Goal: Transaction & Acquisition: Purchase product/service

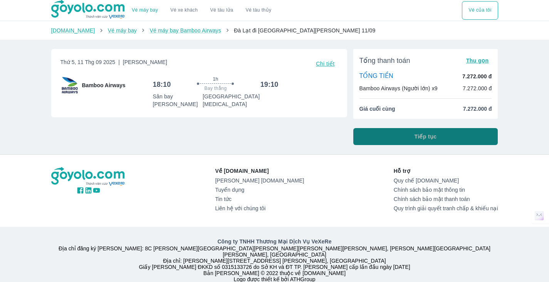
click at [414, 133] on button "Tiếp tục" at bounding box center [425, 136] width 145 height 17
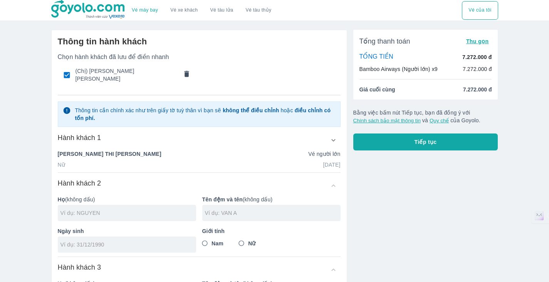
click at [113, 209] on input "text" at bounding box center [128, 213] width 136 height 8
type input "PHAN"
click at [227, 209] on input "text" at bounding box center [273, 213] width 136 height 8
type input "[PERSON_NAME]"
click at [243, 238] on input "Nữ" at bounding box center [242, 243] width 14 height 14
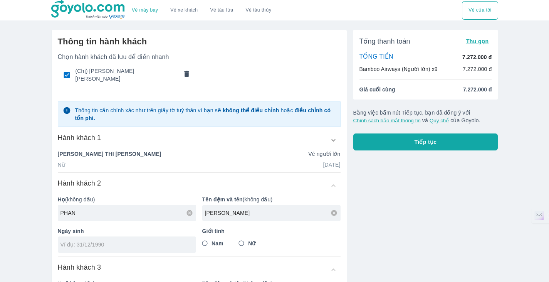
radio input "true"
click at [146, 246] on div at bounding box center [127, 244] width 138 height 16
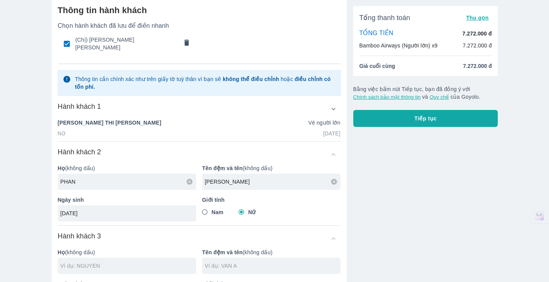
scroll to position [77, 0]
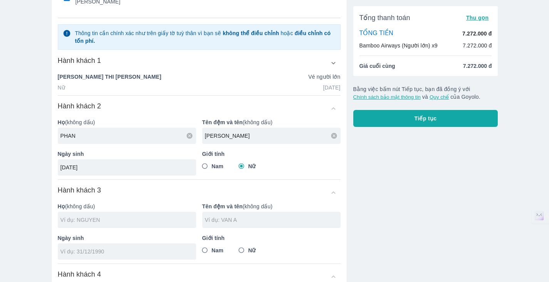
type input "[DATE]"
click at [107, 220] on input "text" at bounding box center [128, 220] width 136 height 8
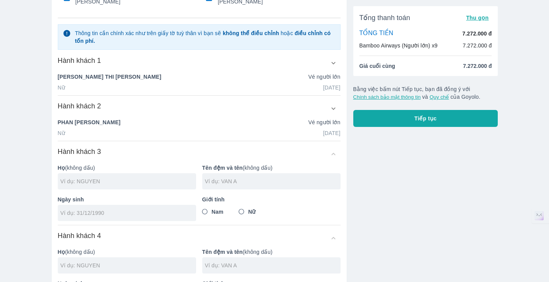
type input "P"
type input "NGO"
click at [251, 187] on div "Họ (không dấu) NGO Tên đệm và tên (không dấu) Ngày sinh Giới [PERSON_NAME] Nữ" at bounding box center [196, 189] width 289 height 63
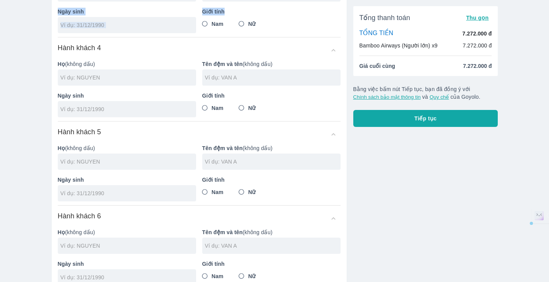
scroll to position [92, 0]
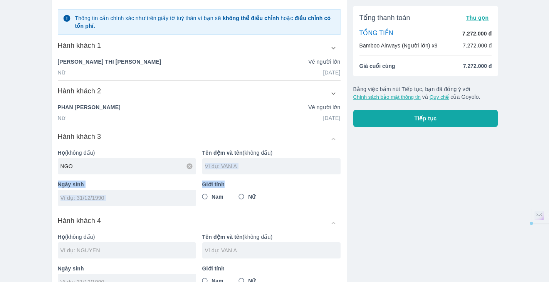
click at [219, 170] on div at bounding box center [271, 166] width 138 height 16
type input "THI [PERSON_NAME]"
click at [236, 194] on input "Nữ" at bounding box center [242, 197] width 14 height 14
radio input "true"
click at [123, 200] on div at bounding box center [127, 198] width 138 height 16
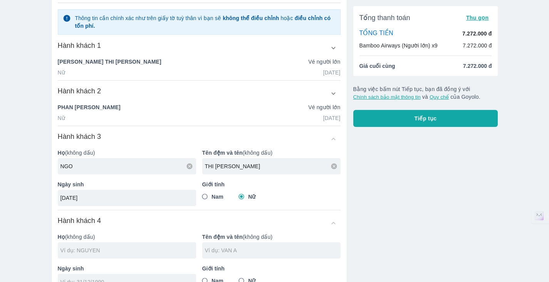
type input "[DATE]"
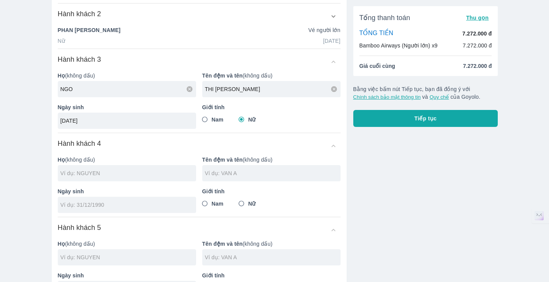
click at [151, 156] on p "Họ (không dấu)" at bounding box center [127, 160] width 138 height 8
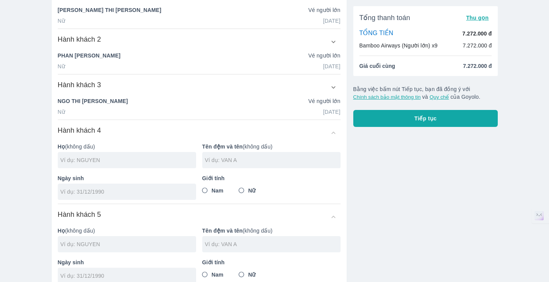
scroll to position [191, 0]
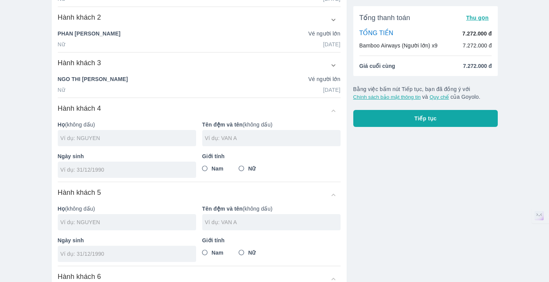
click at [134, 134] on input "text" at bounding box center [128, 138] width 136 height 8
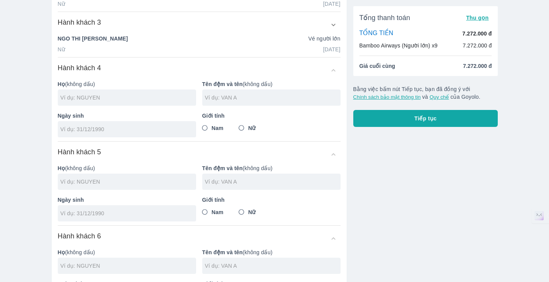
scroll to position [230, 0]
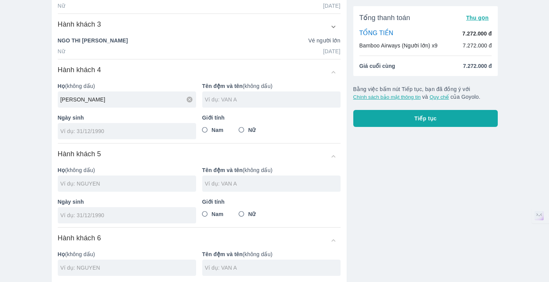
type input "[PERSON_NAME]"
drag, startPoint x: 232, startPoint y: 93, endPoint x: 232, endPoint y: 99, distance: 5.4
click at [232, 98] on div at bounding box center [271, 99] width 138 height 16
type input "THIEN SON"
click at [153, 127] on input "tel" at bounding box center [124, 131] width 128 height 8
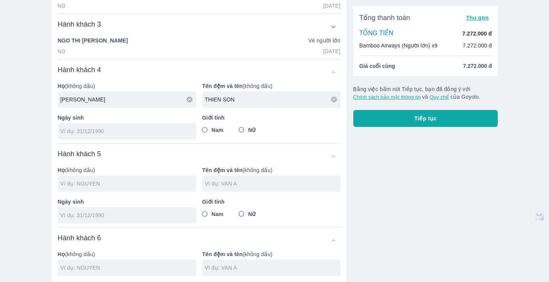
drag, startPoint x: 223, startPoint y: 129, endPoint x: 222, endPoint y: 125, distance: 4.8
click at [223, 129] on div "Giới [PERSON_NAME] Nữ" at bounding box center [268, 123] width 144 height 32
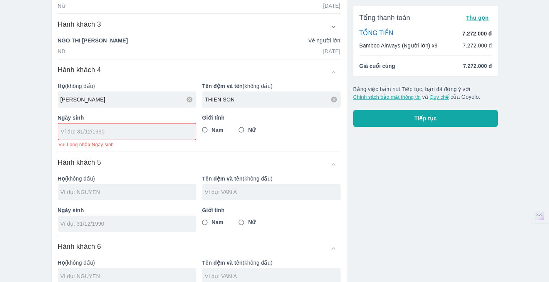
click at [222, 126] on span "Nam" at bounding box center [218, 130] width 12 height 8
click at [212, 124] on input "Nam" at bounding box center [205, 130] width 14 height 14
radio input "true"
click at [165, 128] on input "tel" at bounding box center [124, 132] width 127 height 8
type input "[DATE]"
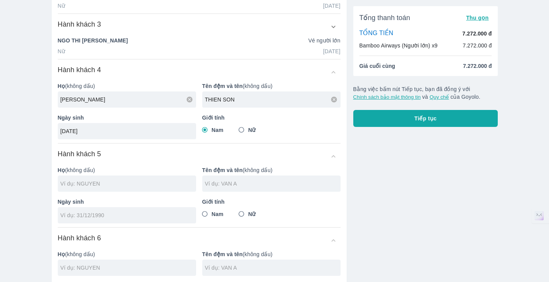
drag, startPoint x: 200, startPoint y: 163, endPoint x: 180, endPoint y: 163, distance: 19.3
click at [197, 162] on div "Tên đệm và tên (không dấu)" at bounding box center [268, 176] width 144 height 32
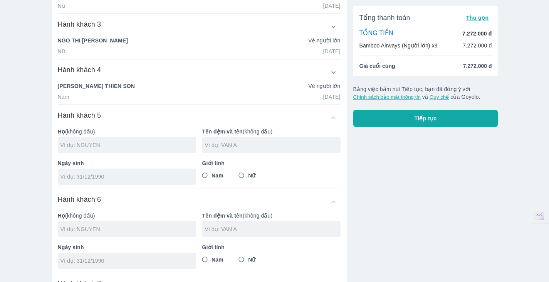
click at [106, 176] on div at bounding box center [127, 176] width 138 height 16
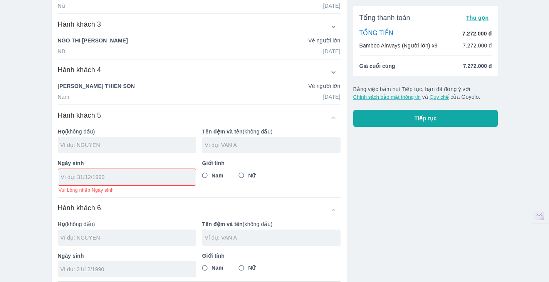
click at [103, 128] on p "Họ (không dấu)" at bounding box center [127, 132] width 138 height 8
click at [102, 141] on input "text" at bounding box center [128, 145] width 136 height 8
click at [161, 111] on div "[PERSON_NAME] khách 5" at bounding box center [199, 118] width 283 height 14
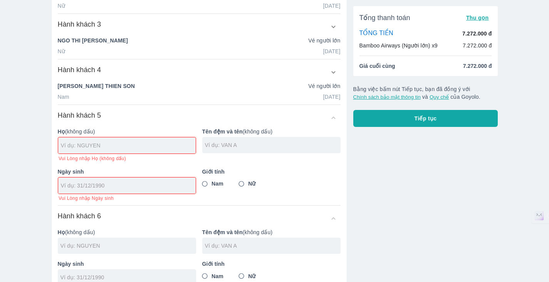
click at [140, 141] on input "text" at bounding box center [128, 145] width 135 height 8
type input "[PERSON_NAME]"
click at [294, 137] on div at bounding box center [271, 145] width 138 height 16
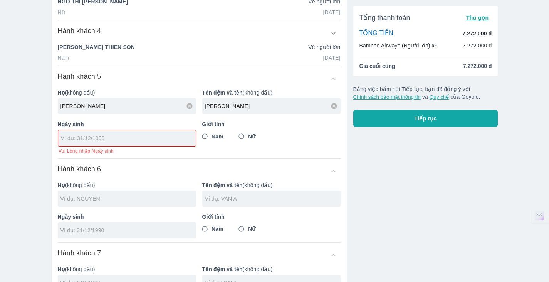
scroll to position [270, 0]
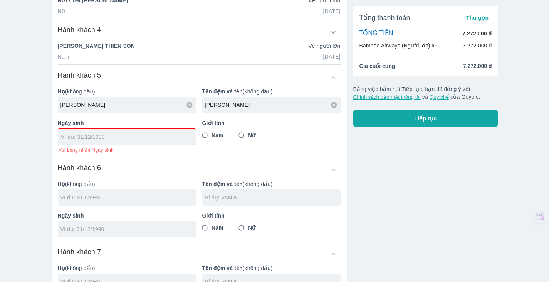
type input "[PERSON_NAME]"
click at [92, 134] on div at bounding box center [127, 137] width 138 height 16
type input "[DATE]"
click at [120, 191] on div "Họ (không dấu) Tên đệm và tên (không dấu) Ngày sinh Giới [PERSON_NAME] Nữ" at bounding box center [196, 205] width 289 height 63
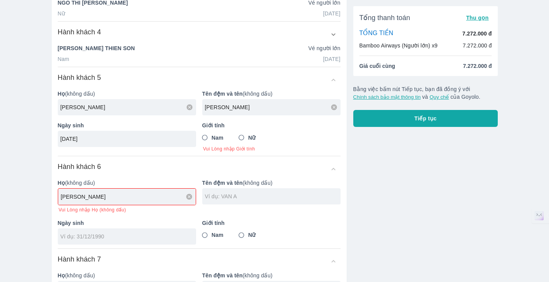
scroll to position [267, 0]
type input "[PERSON_NAME]"
click at [251, 188] on div at bounding box center [271, 196] width 138 height 16
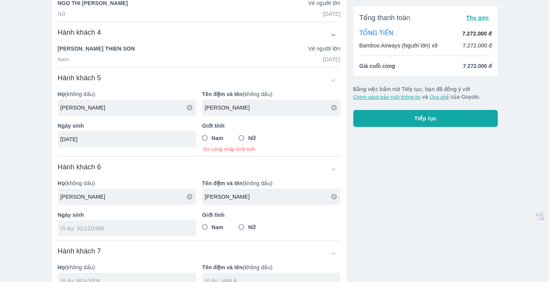
type input "[PERSON_NAME]"
drag, startPoint x: 249, startPoint y: 222, endPoint x: 249, endPoint y: 217, distance: 4.2
click at [249, 223] on span "Nữ" at bounding box center [251, 227] width 7 height 8
click at [248, 220] on input "Nữ" at bounding box center [242, 227] width 14 height 14
radio input "true"
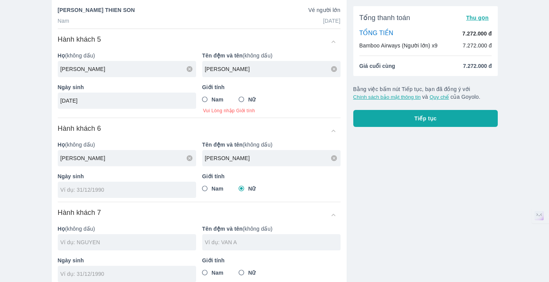
scroll to position [344, 0]
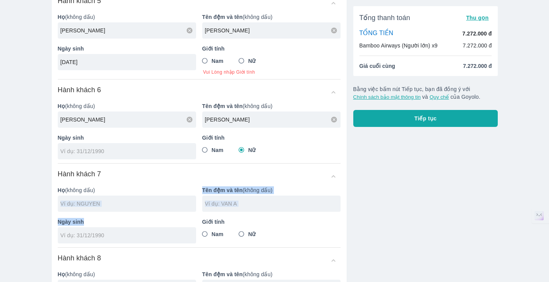
click at [112, 204] on div "Họ (không dấu) Tên đệm và tên (không dấu) Ngày sinh Giới [PERSON_NAME] Nữ" at bounding box center [196, 211] width 289 height 63
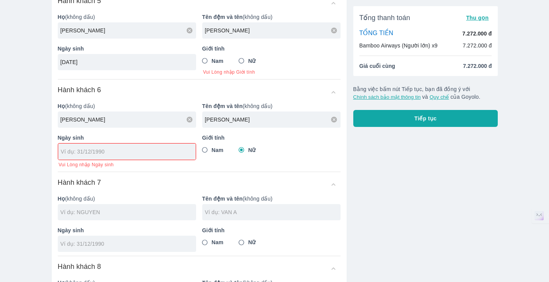
click at [121, 204] on div at bounding box center [127, 212] width 138 height 16
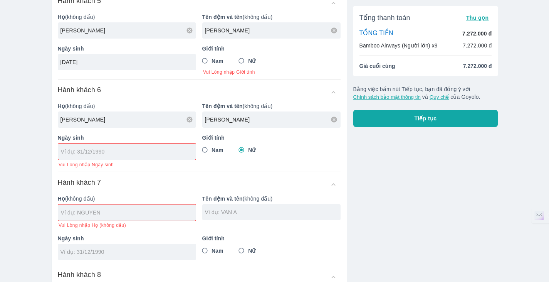
click at [121, 204] on div at bounding box center [127, 212] width 138 height 16
click at [91, 116] on input "[PERSON_NAME]" at bounding box center [128, 120] width 136 height 8
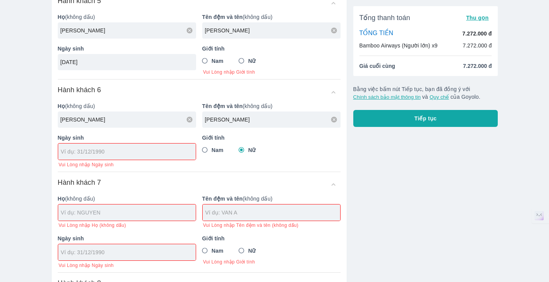
click at [115, 208] on input "text" at bounding box center [128, 212] width 135 height 8
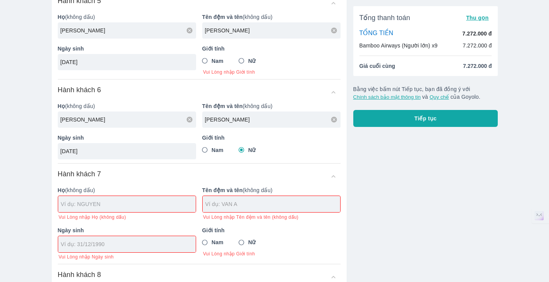
type input "[DATE]"
click at [80, 200] on input "text" at bounding box center [128, 204] width 135 height 8
type input "[PERSON_NAME]"
type input "[DATE]"
radio input "true"
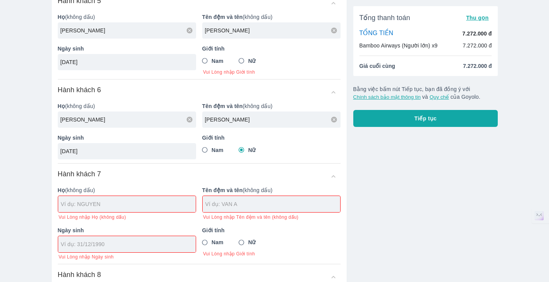
radio input "false"
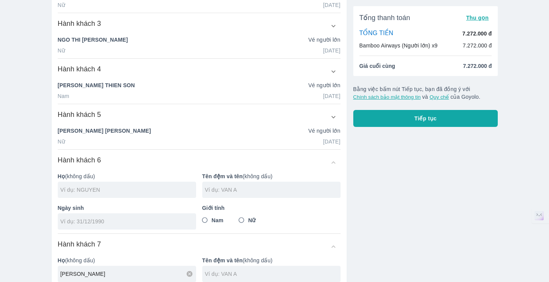
scroll to position [241, 0]
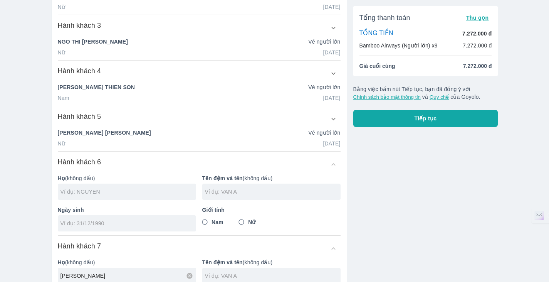
type input "[PERSON_NAME]"
click at [136, 188] on input "text" at bounding box center [128, 192] width 136 height 8
type input "N"
click at [109, 259] on div "Họ (không dấu) [PERSON_NAME]" at bounding box center [124, 272] width 144 height 40
click at [104, 272] on input "[PERSON_NAME]" at bounding box center [128, 276] width 136 height 8
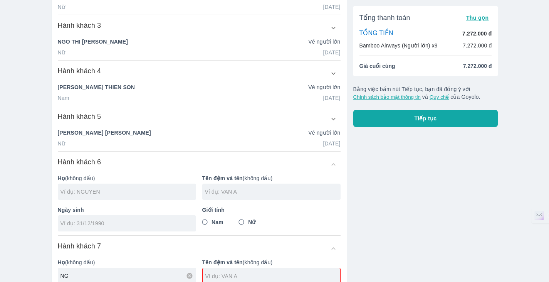
type input "N"
click at [102, 183] on div at bounding box center [127, 191] width 138 height 16
type input "N"
drag, startPoint x: 102, startPoint y: 179, endPoint x: 101, endPoint y: 202, distance: 23.2
click at [101, 202] on div "Họ (không dấu) Tên đệm và tên (không dấu) Ngày sinh Giới [PERSON_NAME] Nữ" at bounding box center [196, 199] width 289 height 63
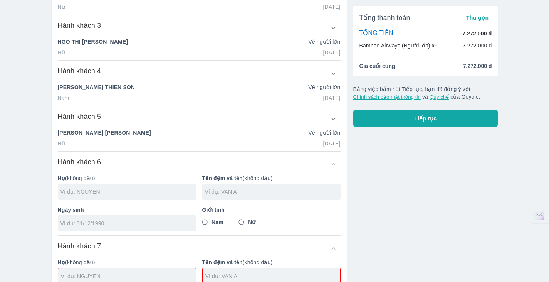
click at [114, 188] on input "text" at bounding box center [128, 192] width 136 height 8
type input "N"
click at [114, 188] on input "text" at bounding box center [128, 192] width 136 height 8
drag, startPoint x: 110, startPoint y: 178, endPoint x: 95, endPoint y: 140, distance: 40.5
click at [109, 173] on div "Họ (không dấu)" at bounding box center [124, 184] width 144 height 32
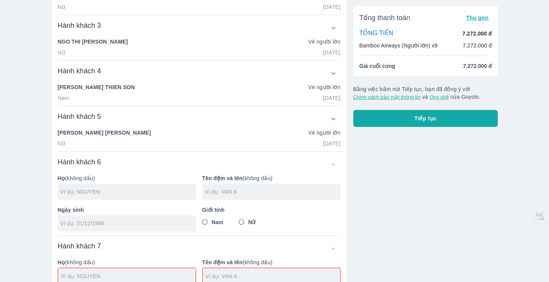
click at [95, 130] on div "[PERSON_NAME] [PERSON_NAME] Vé người lớn" at bounding box center [199, 134] width 283 height 11
click at [102, 129] on p "[PERSON_NAME] [PERSON_NAME]" at bounding box center [104, 133] width 93 height 8
click at [97, 188] on input "text" at bounding box center [128, 192] width 136 height 8
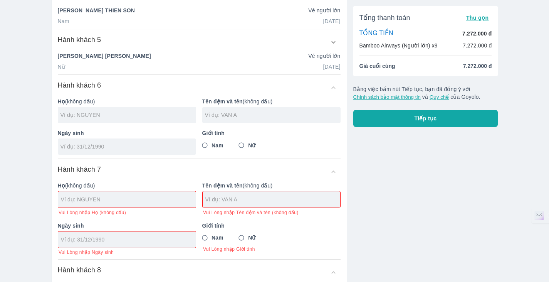
scroll to position [318, 0]
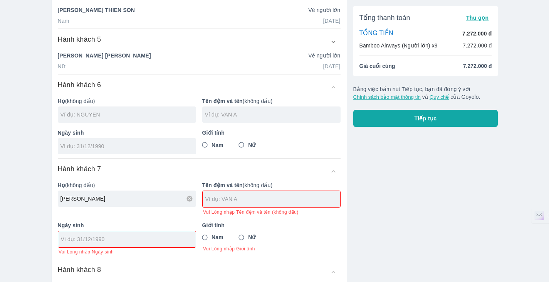
type input "[PERSON_NAME]"
click at [309, 195] on input "text" at bounding box center [272, 199] width 135 height 8
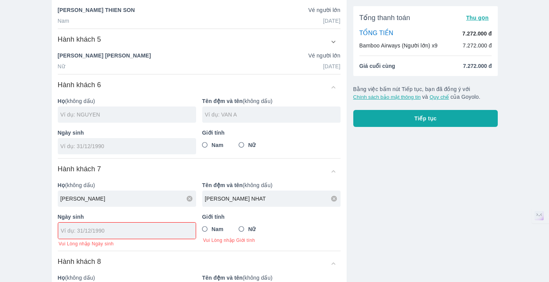
type input "[PERSON_NAME] NHAT"
click at [218, 225] on span "Nam" at bounding box center [218, 229] width 12 height 8
click at [212, 222] on input "Nam" at bounding box center [205, 229] width 14 height 14
radio input "true"
click at [171, 227] on input "tel" at bounding box center [124, 231] width 127 height 8
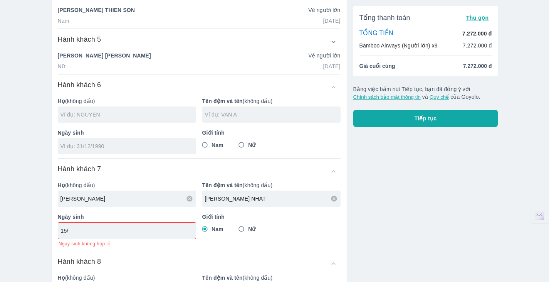
type input "1"
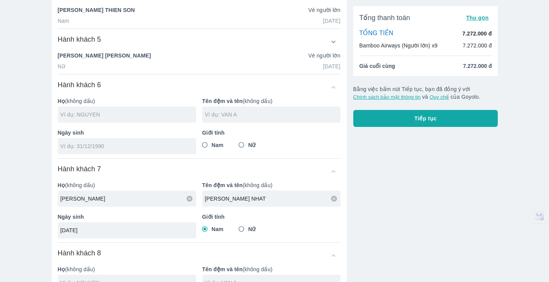
type input "[DATE]"
click at [109, 106] on div at bounding box center [127, 114] width 138 height 16
type input "[PERSON_NAME]"
type input "[PERSON_NAME] NHAT"
type input "[DATE]"
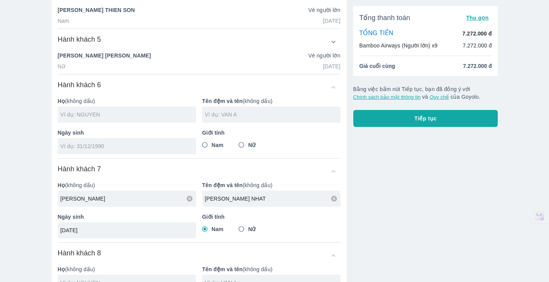
radio input "true"
radio input "false"
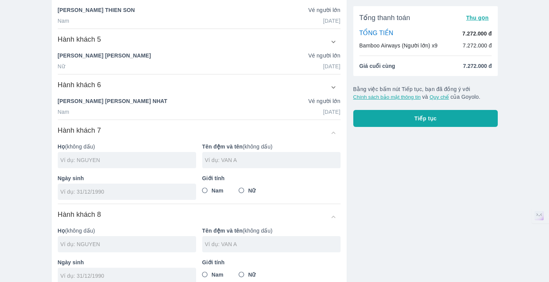
click at [111, 156] on input "text" at bounding box center [128, 160] width 136 height 8
type input "HO"
click at [258, 152] on div at bounding box center [271, 160] width 138 height 16
type input "[PERSON_NAME]"
click at [97, 190] on div at bounding box center [127, 191] width 138 height 16
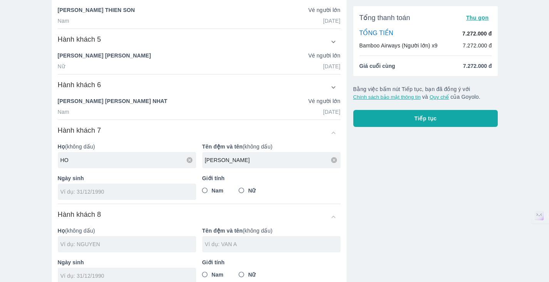
click at [223, 188] on label "Nam" at bounding box center [210, 190] width 25 height 14
click at [212, 188] on input "Nam" at bounding box center [205, 190] width 14 height 14
radio input "true"
click at [168, 188] on input "tel" at bounding box center [124, 192] width 128 height 8
type input "[DATE]"
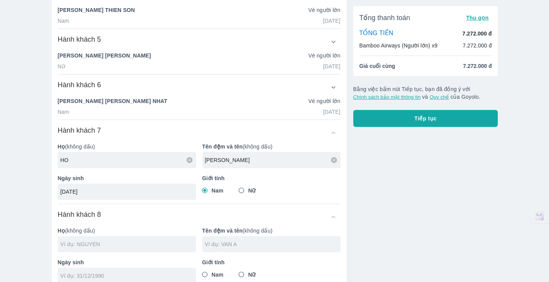
click at [121, 240] on input "text" at bounding box center [128, 244] width 136 height 8
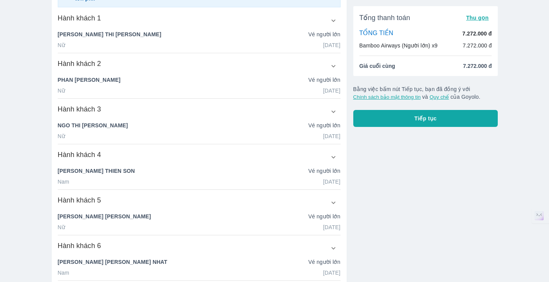
scroll to position [0, 0]
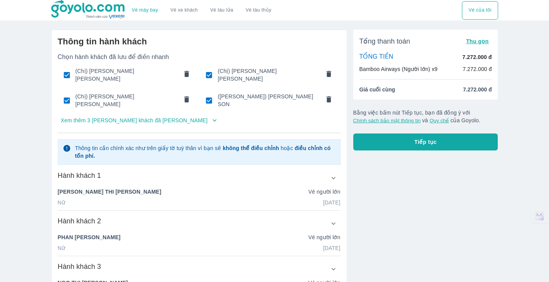
click at [126, 116] on p "Xem thêm 3 [PERSON_NAME] khách đã [PERSON_NAME]" at bounding box center [134, 120] width 147 height 8
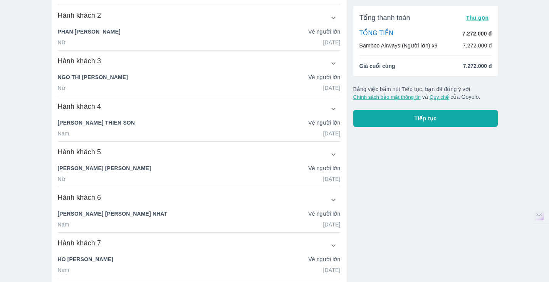
scroll to position [308, 0]
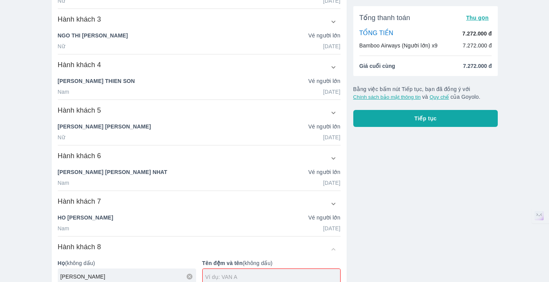
type input "[PERSON_NAME]"
click at [213, 273] on input "text" at bounding box center [272, 277] width 135 height 8
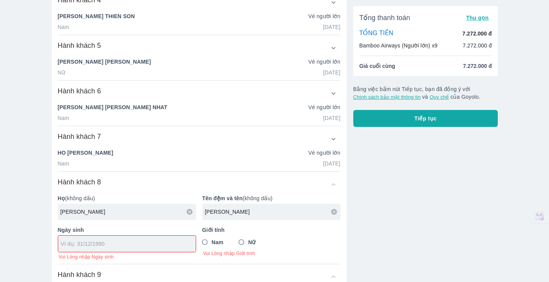
scroll to position [385, 0]
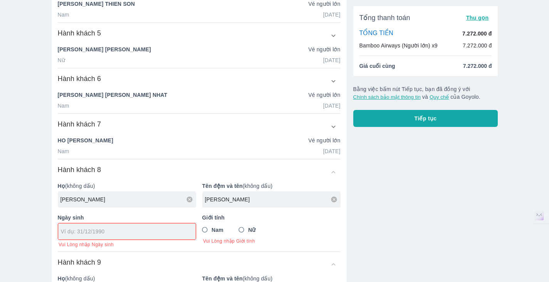
type input "[PERSON_NAME]"
click at [110, 227] on input "tel" at bounding box center [124, 231] width 127 height 8
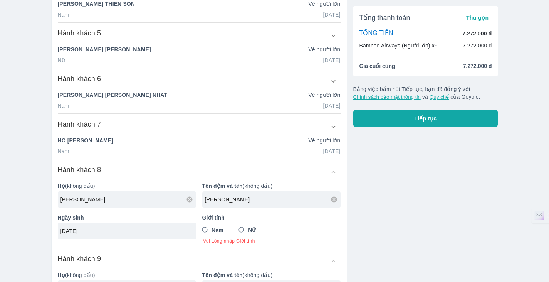
type input "[DATE]"
click at [205, 223] on input "Nam" at bounding box center [205, 230] width 14 height 14
radio input "true"
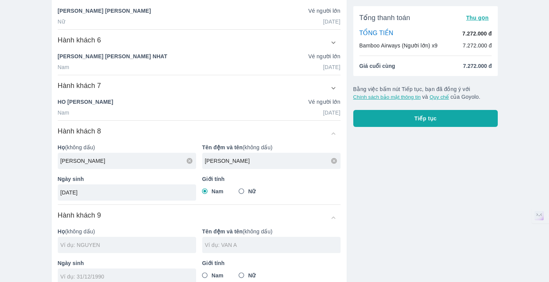
drag, startPoint x: 143, startPoint y: 240, endPoint x: 165, endPoint y: 203, distance: 42.9
click at [142, 238] on div at bounding box center [127, 245] width 138 height 16
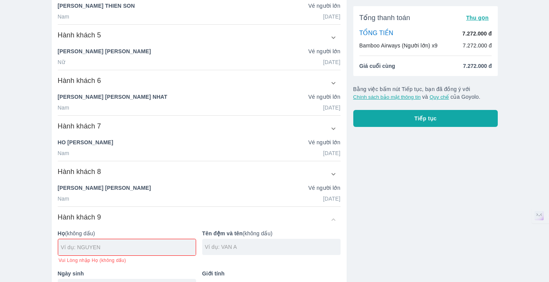
scroll to position [424, 0]
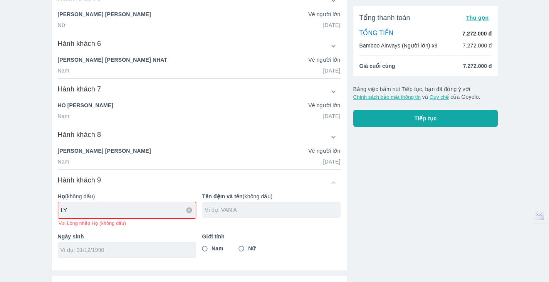
type input "LY"
click at [234, 201] on div at bounding box center [271, 209] width 138 height 16
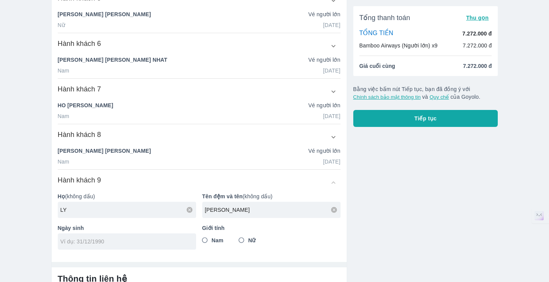
type input "[PERSON_NAME]"
click at [210, 233] on input "Nam" at bounding box center [205, 240] width 14 height 14
radio input "true"
click at [171, 237] on input "tel" at bounding box center [124, 241] width 128 height 8
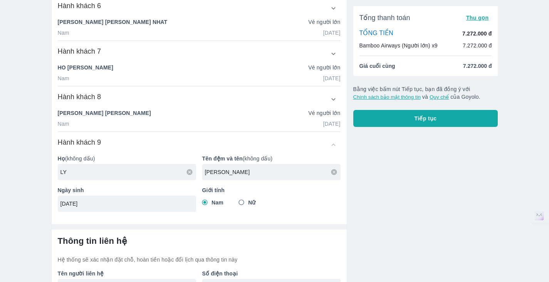
scroll to position [499, 0]
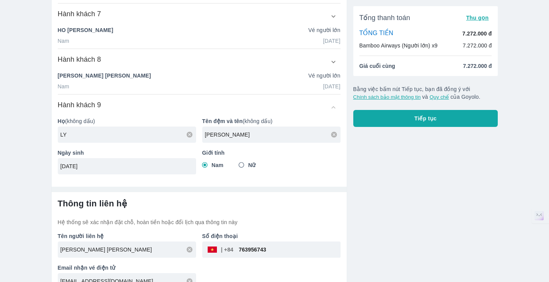
type input "[DATE]"
click at [126, 186] on hr at bounding box center [199, 188] width 295 height 5
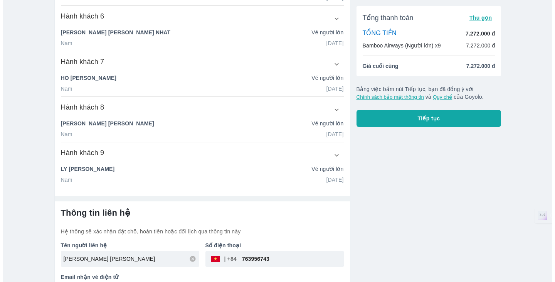
scroll to position [482, 0]
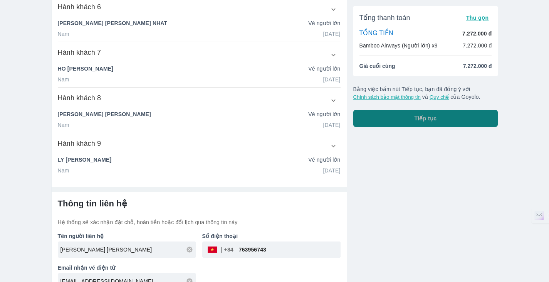
click at [415, 119] on span "Tiếp tục" at bounding box center [426, 118] width 22 height 8
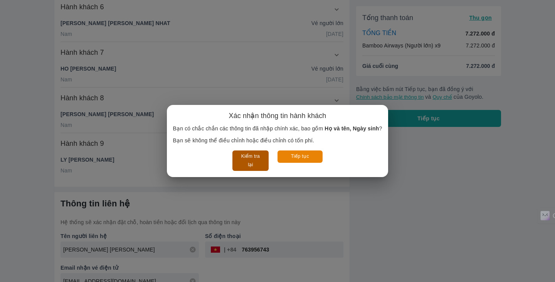
click at [250, 156] on button "Kiểm tra lại" at bounding box center [250, 160] width 36 height 20
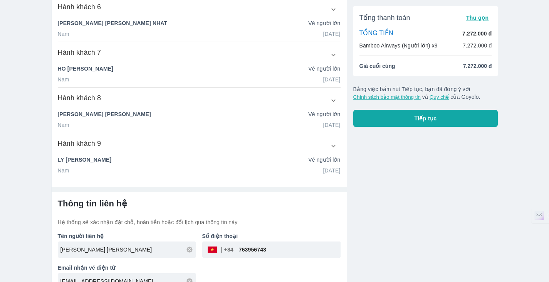
click at [424, 121] on span "Tiếp tục" at bounding box center [426, 118] width 22 height 8
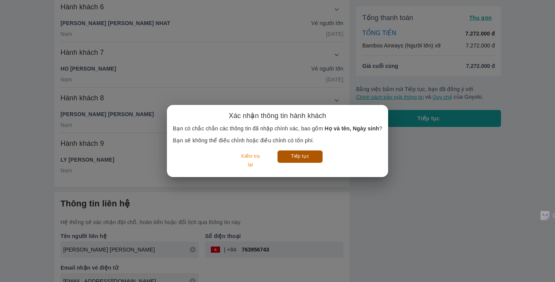
click at [304, 161] on button "Tiếp tục" at bounding box center [299, 156] width 45 height 12
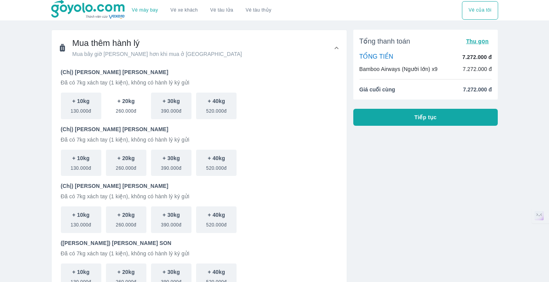
click at [142, 99] on button "+ 20kg 260.000đ" at bounding box center [126, 105] width 40 height 27
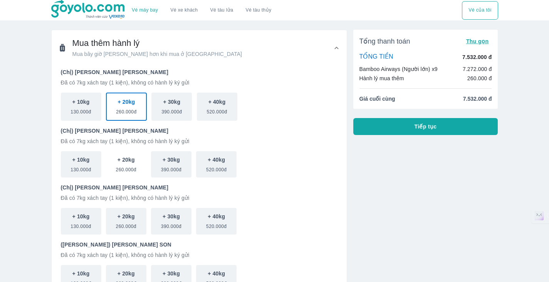
click at [134, 166] on span "260.000đ" at bounding box center [126, 167] width 20 height 9
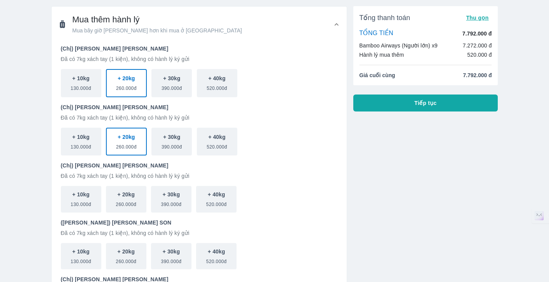
scroll to position [39, 0]
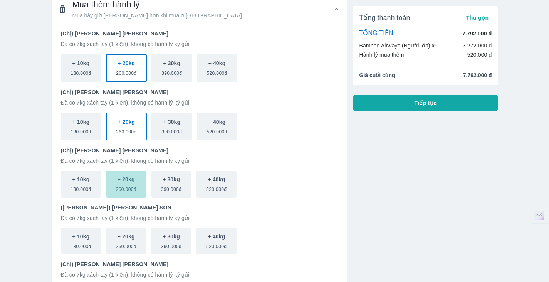
click at [124, 177] on p "+ 20kg" at bounding box center [126, 179] width 17 height 8
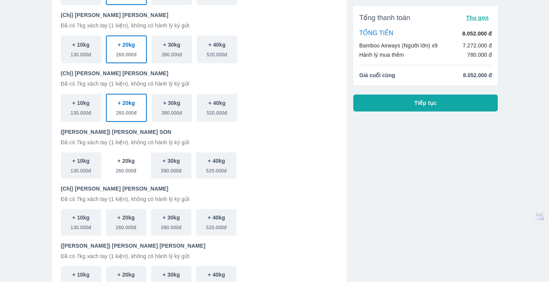
click at [123, 176] on button "+ 20kg 260.000đ" at bounding box center [126, 165] width 40 height 27
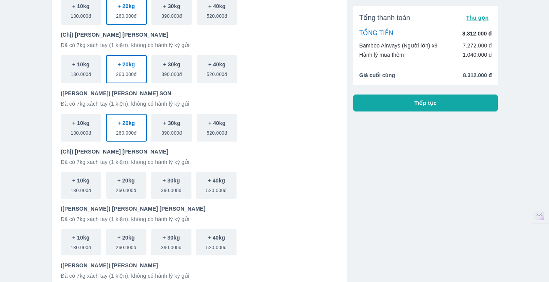
click at [123, 176] on button "+ 20kg 260.000đ" at bounding box center [126, 185] width 40 height 27
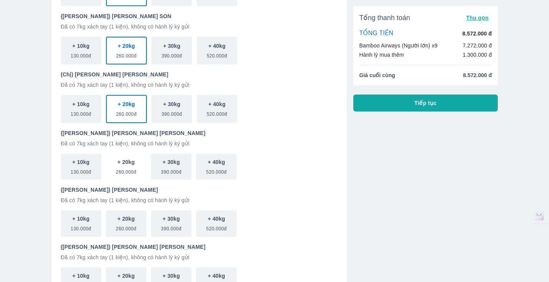
click at [128, 158] on p "+ 20kg" at bounding box center [126, 162] width 17 height 8
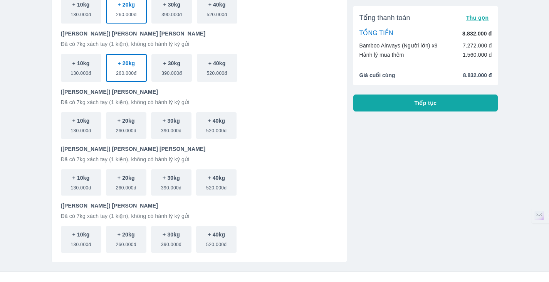
scroll to position [347, 0]
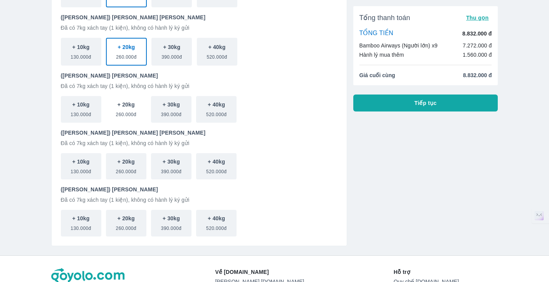
click at [122, 112] on span "260.000đ" at bounding box center [126, 112] width 20 height 9
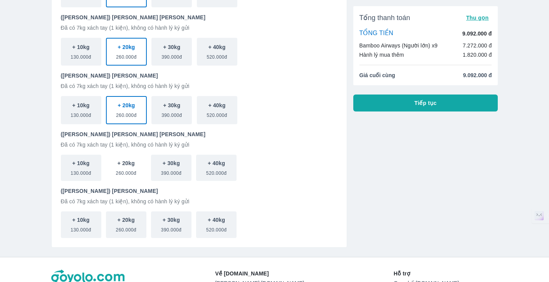
click at [138, 164] on button "+ 20kg 260.000đ" at bounding box center [126, 167] width 40 height 27
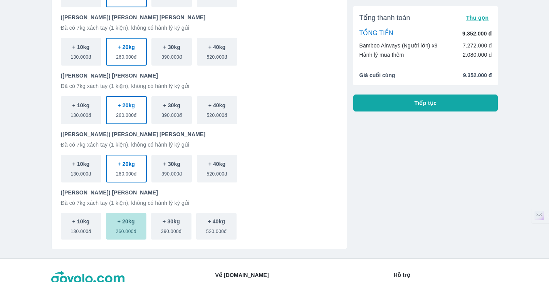
click at [123, 223] on p "+ 20kg" at bounding box center [126, 221] width 17 height 8
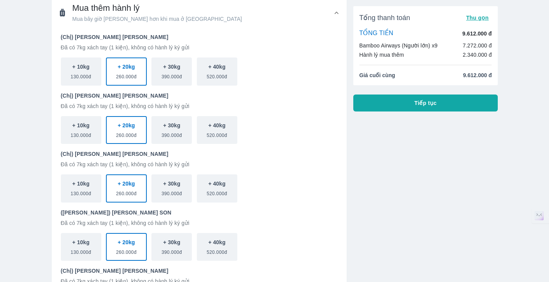
scroll to position [0, 0]
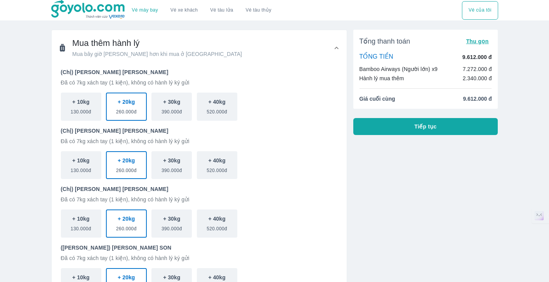
click at [443, 128] on button "Tiếp tục" at bounding box center [425, 126] width 145 height 17
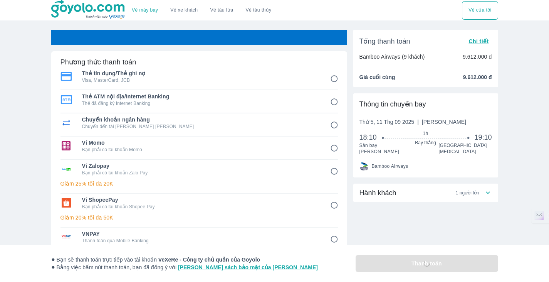
click at [406, 189] on div "Hành khách 1 người lớn" at bounding box center [421, 192] width 124 height 9
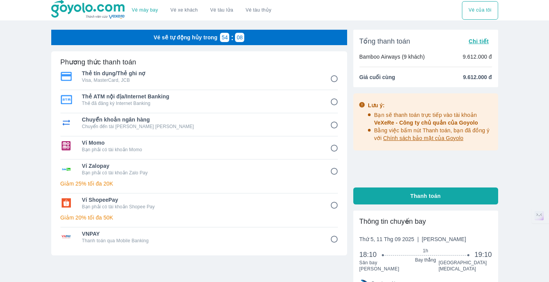
click at [144, 233] on span "VNPAY" at bounding box center [200, 234] width 237 height 8
radio input "true"
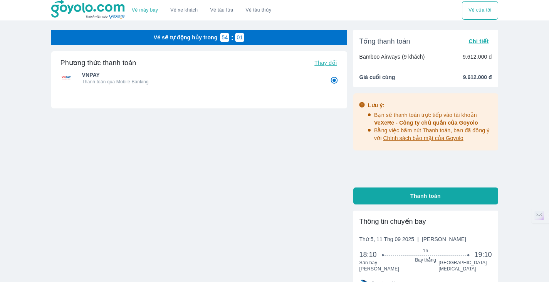
click at [432, 195] on span "Thanh toán" at bounding box center [425, 196] width 30 height 8
radio input "false"
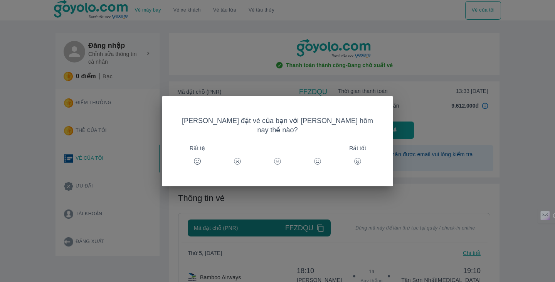
click at [411, 133] on div "Trải nghiệm đặt vé của bạn với Goyolo hôm nay thế nào? Rất tệ Rất tốt" at bounding box center [277, 141] width 555 height 282
